Goal: Task Accomplishment & Management: Manage account settings

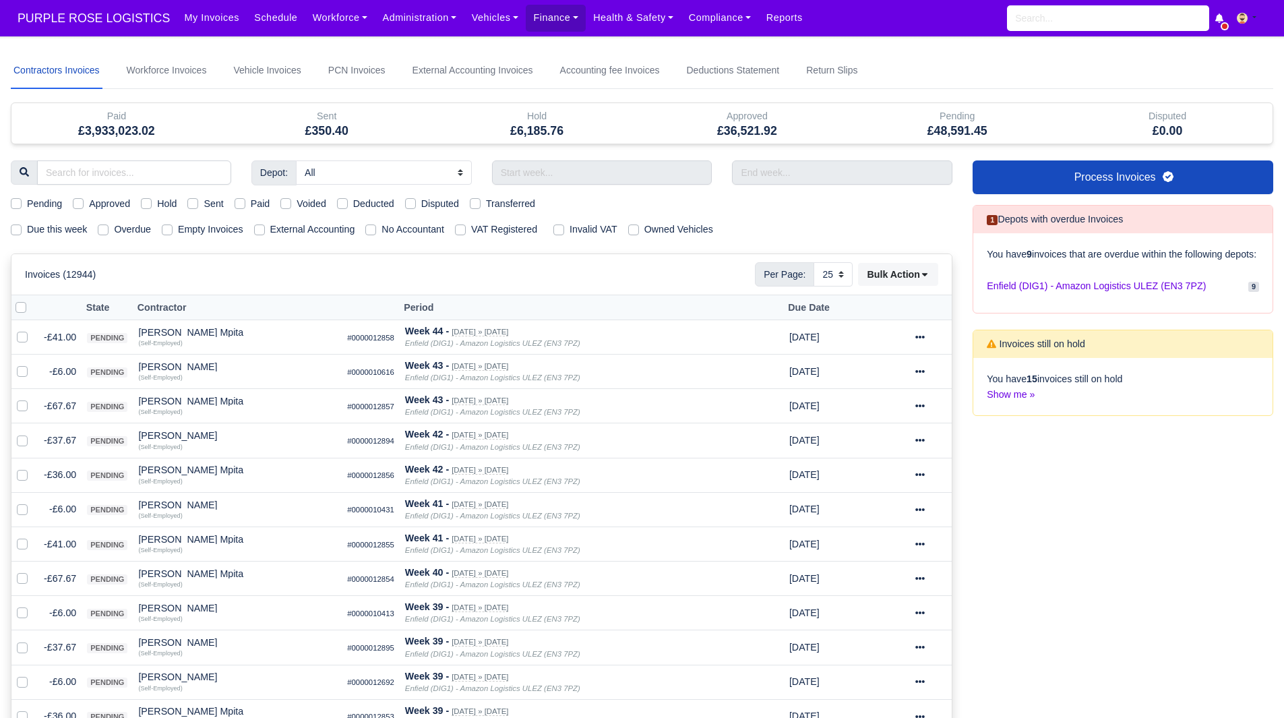
select select "25"
click at [113, 175] on input "search" at bounding box center [134, 172] width 194 height 24
type input "vctor"
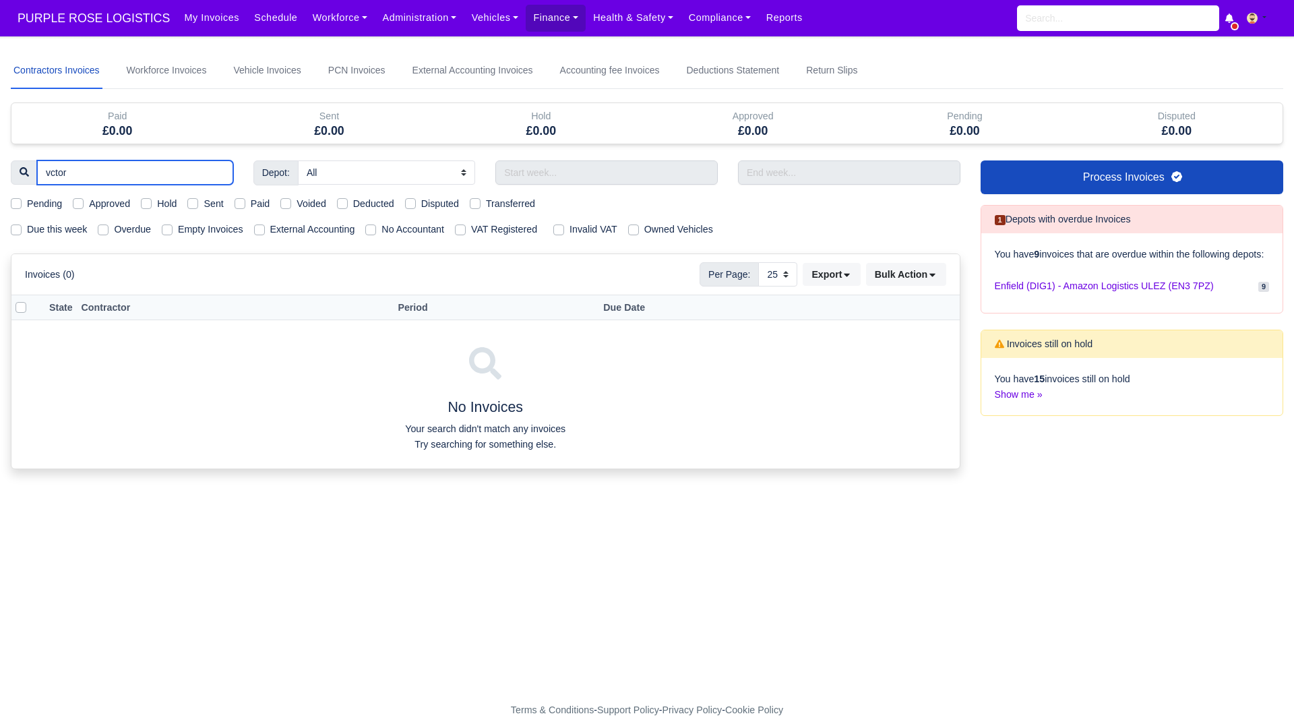
click at [52, 178] on input "vctor" at bounding box center [135, 172] width 196 height 24
type input "[PERSON_NAME]"
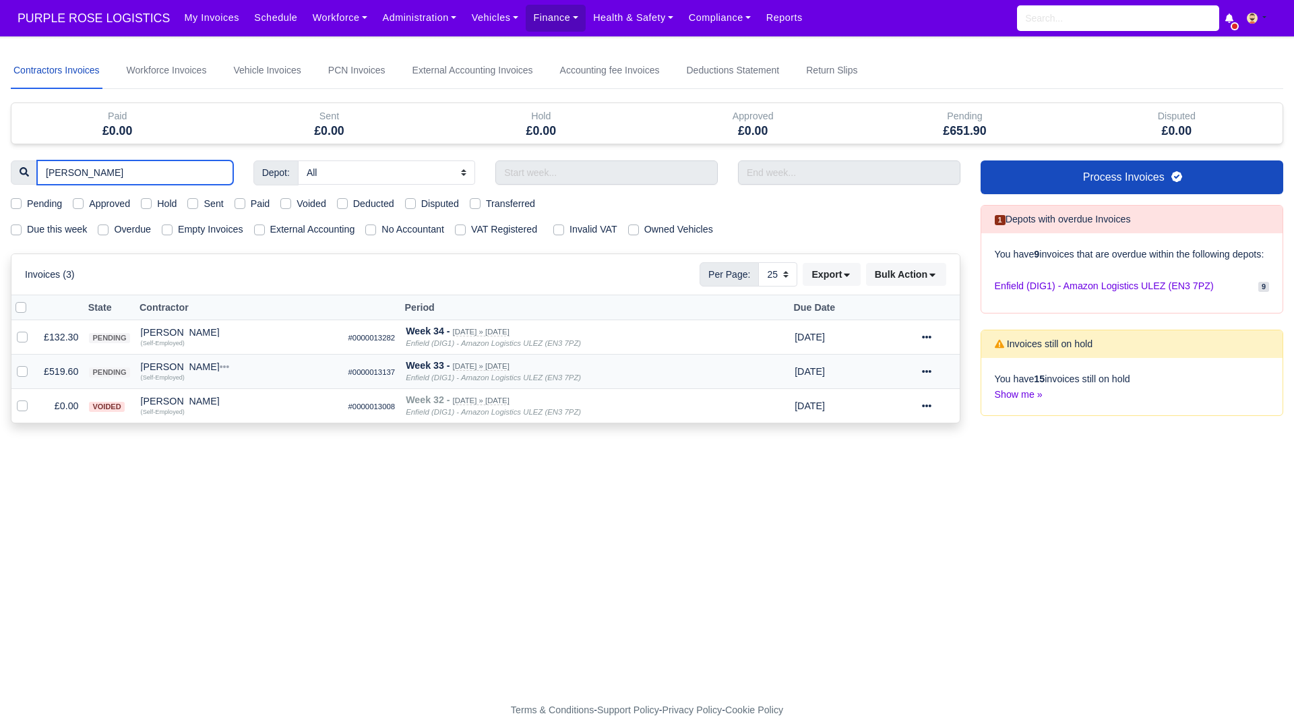
type input "[PERSON_NAME]"
click at [71, 373] on td "£519.60" at bounding box center [60, 371] width 45 height 34
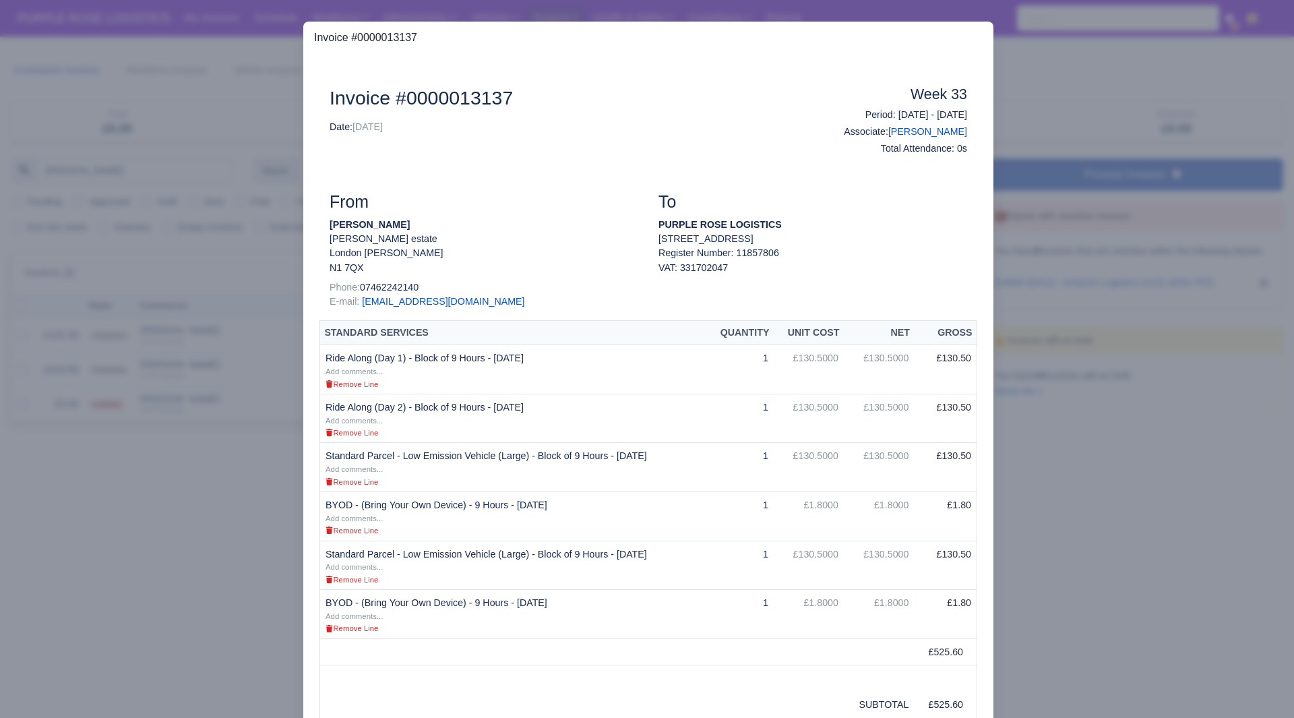
click at [69, 568] on div at bounding box center [647, 359] width 1294 height 718
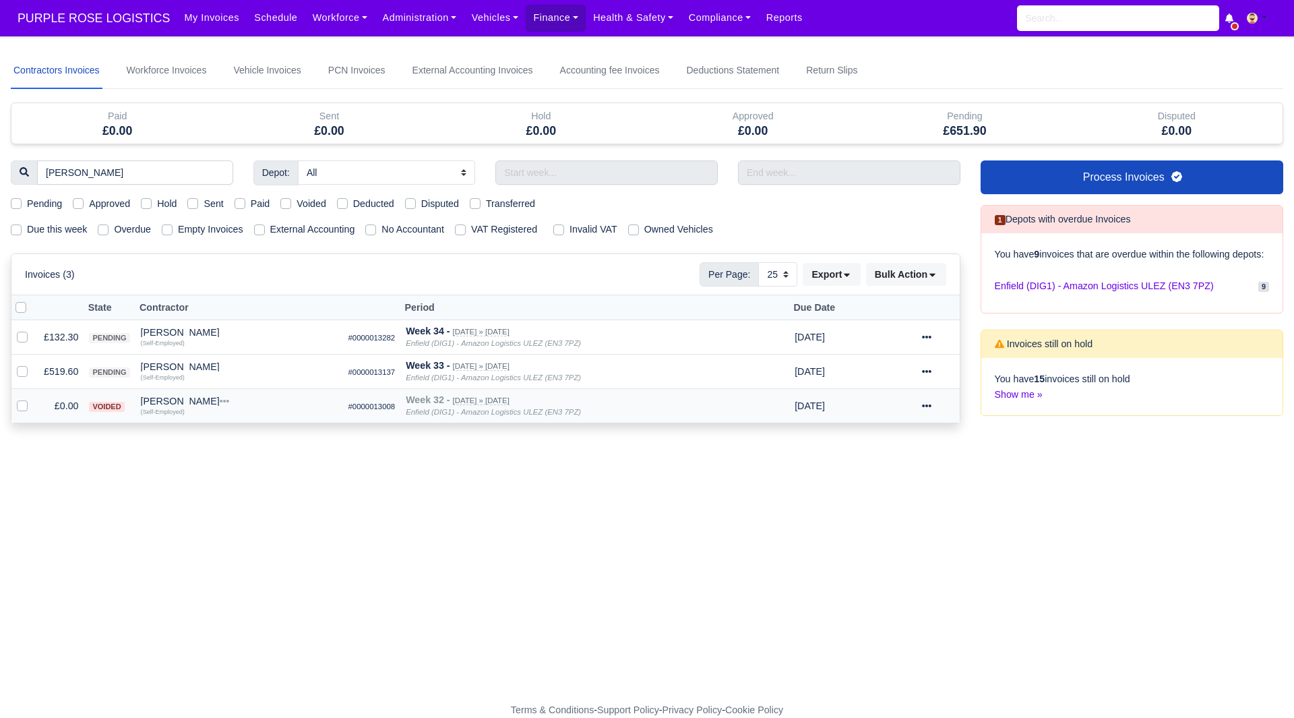
click at [155, 403] on div "[PERSON_NAME]" at bounding box center [239, 400] width 197 height 9
click at [221, 438] on button "Other Invoices" at bounding box center [298, 439] width 195 height 20
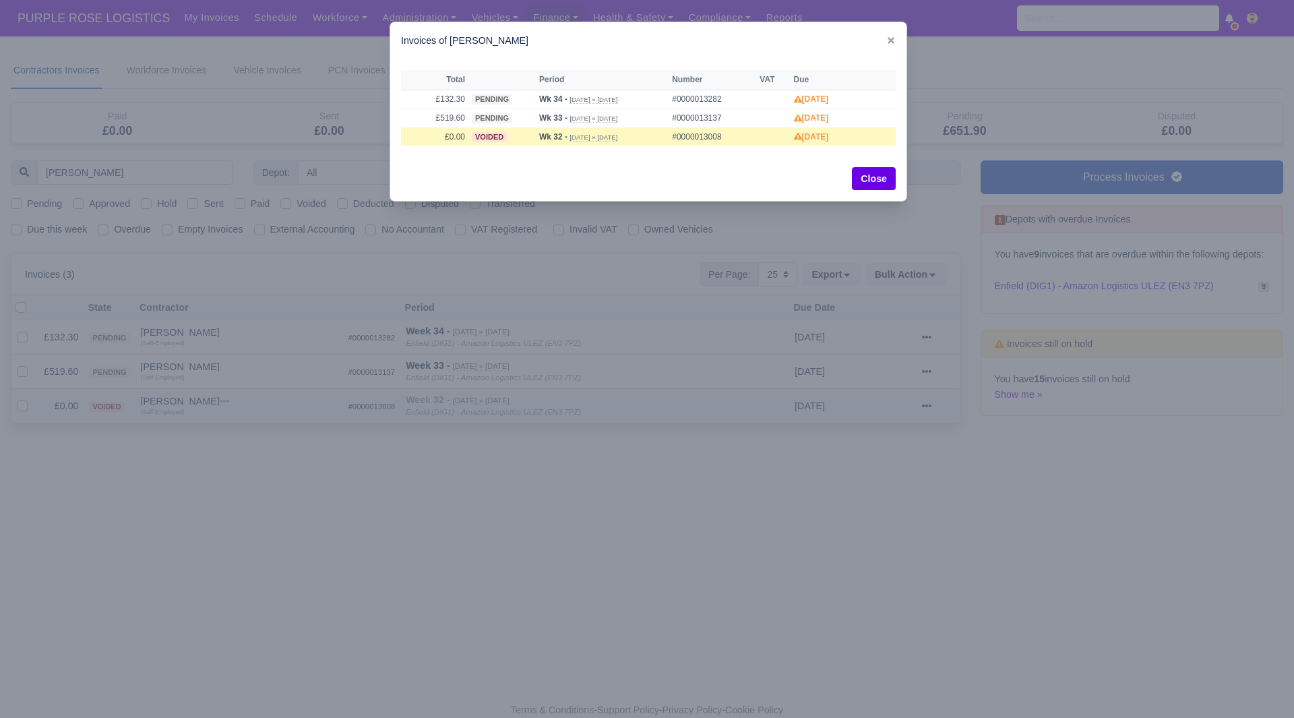
click at [221, 438] on div at bounding box center [647, 359] width 1294 height 718
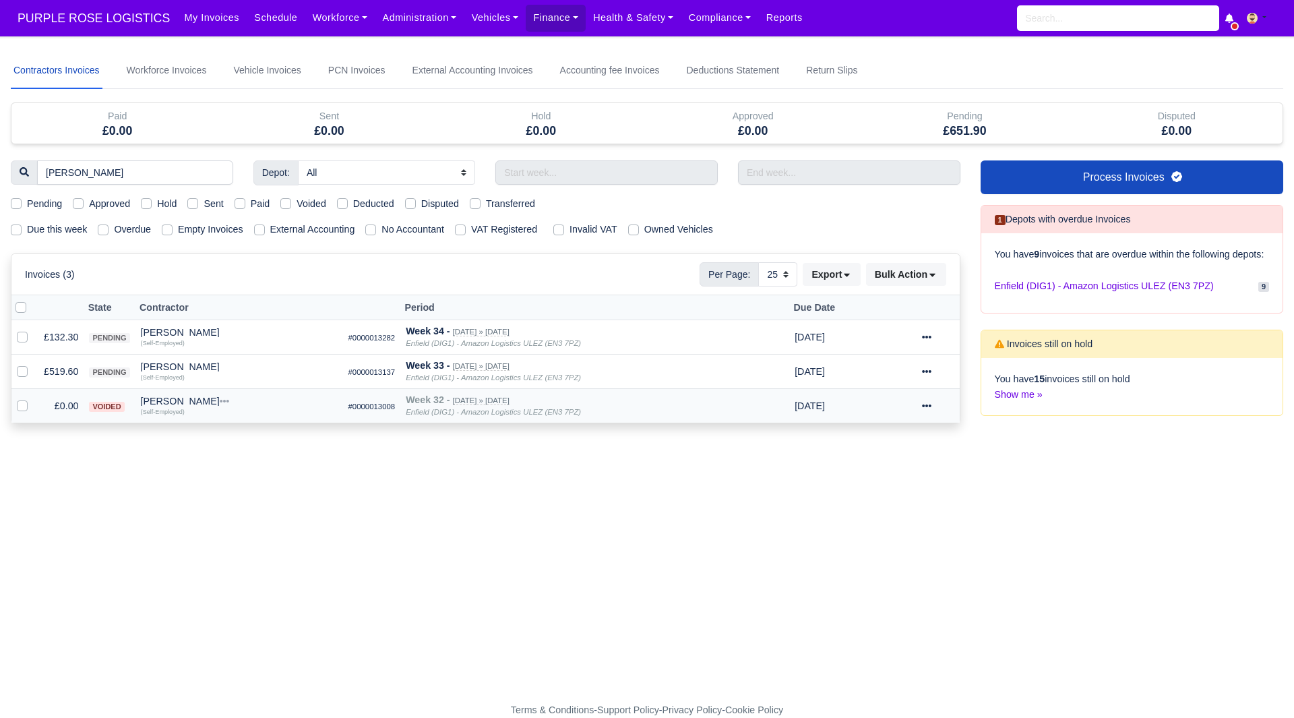
click at [935, 405] on div at bounding box center [938, 405] width 32 height 15
click at [423, 483] on form "Approve Selected Invoices? You have selected 0 invoice(s) for approval. Do you …" at bounding box center [647, 477] width 1272 height 15
click at [136, 358] on td "[PERSON_NAME] Quick Actions Other Invoices Wallet (Self-Employed)" at bounding box center [239, 371] width 208 height 34
click at [154, 364] on div "[PERSON_NAME]" at bounding box center [239, 366] width 197 height 9
click at [257, 410] on button "Other Invoices" at bounding box center [298, 405] width 195 height 20
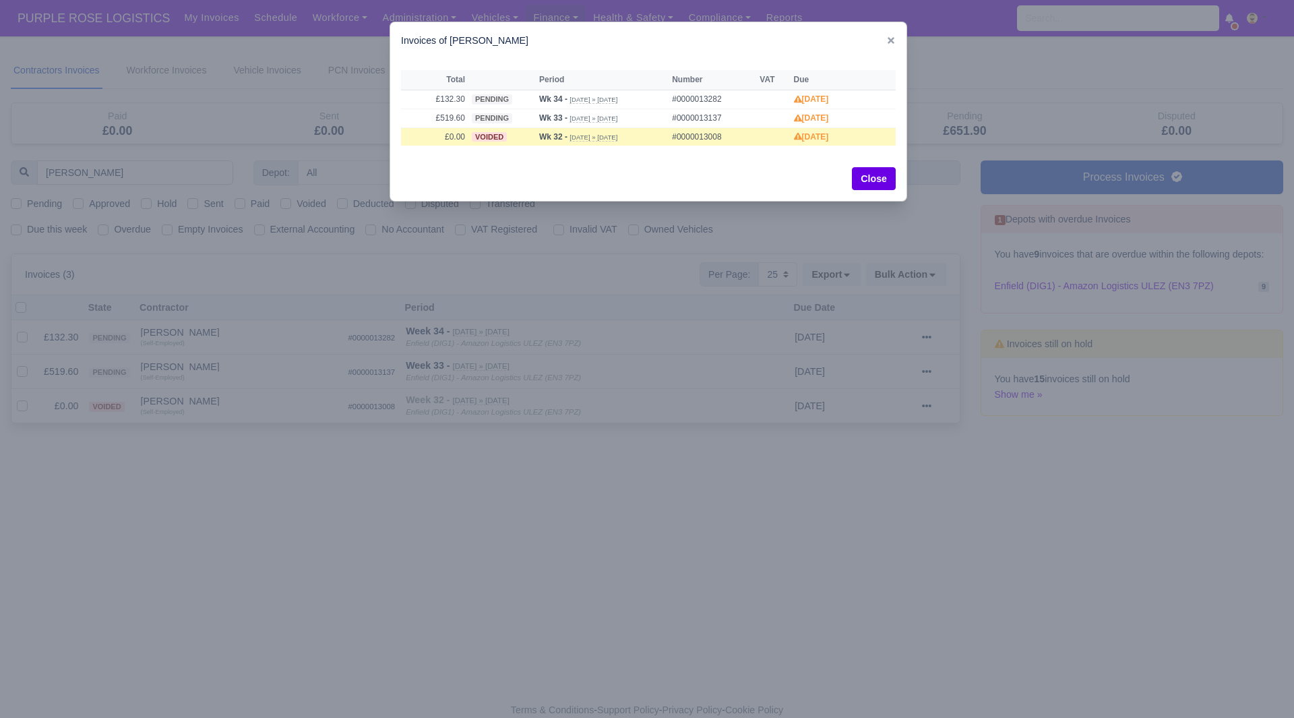
click at [399, 504] on div at bounding box center [647, 359] width 1294 height 718
